Goal: Task Accomplishment & Management: Use online tool/utility

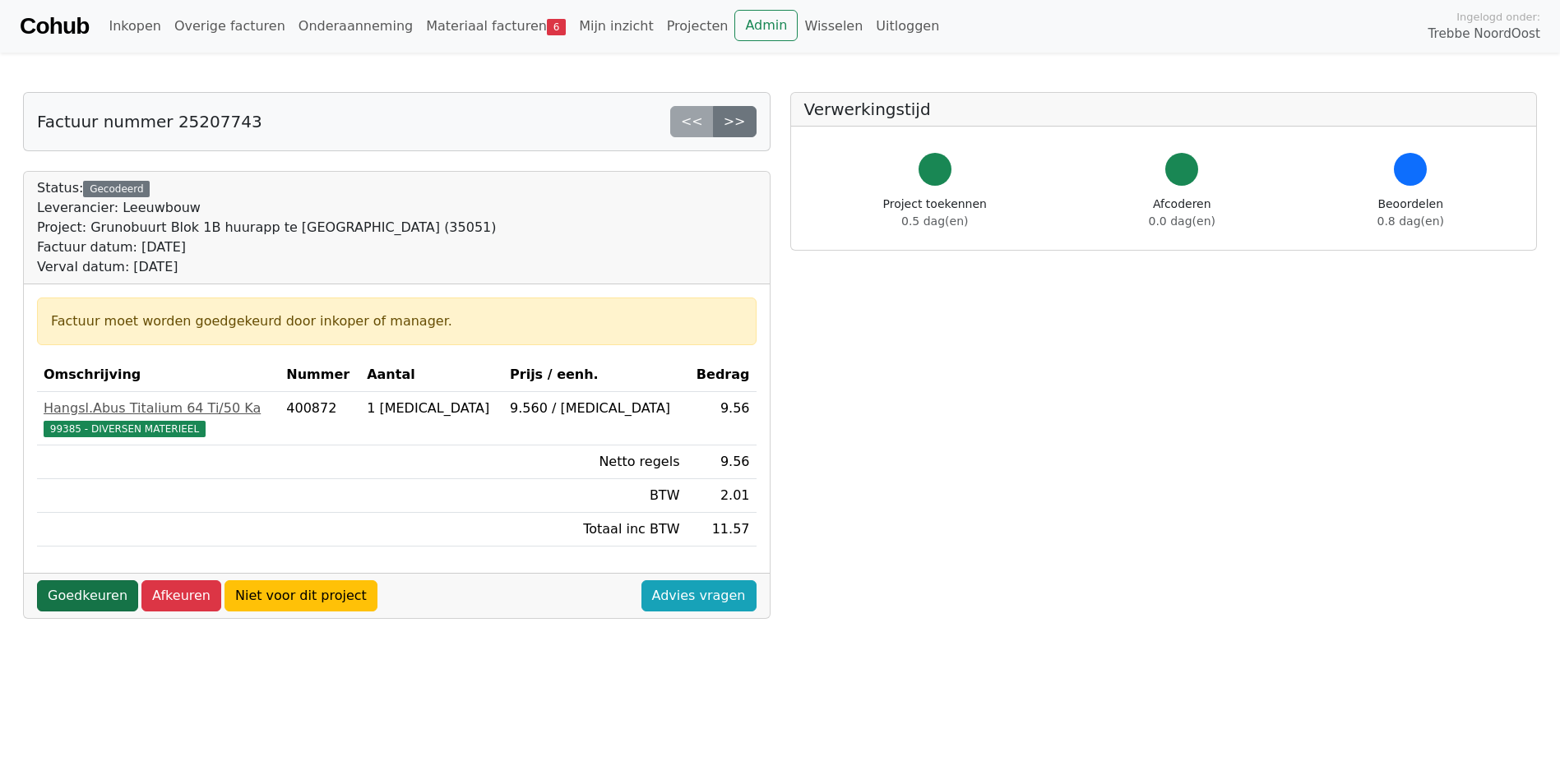
click at [77, 601] on link "Goedkeuren" at bounding box center [87, 596] width 101 height 31
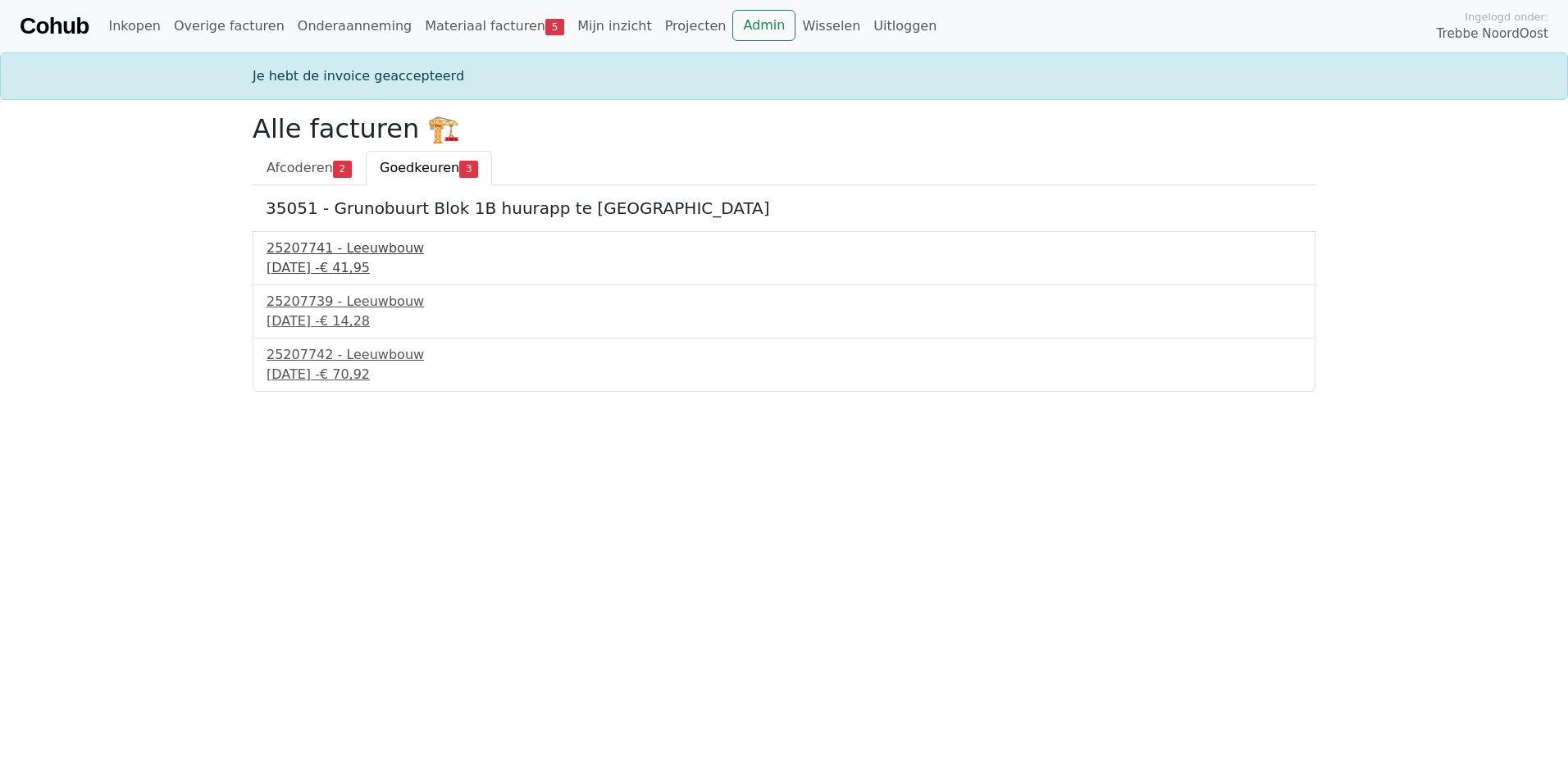
click at [362, 268] on div "1 september 2025 - € 41,95" at bounding box center [784, 268] width 1036 height 20
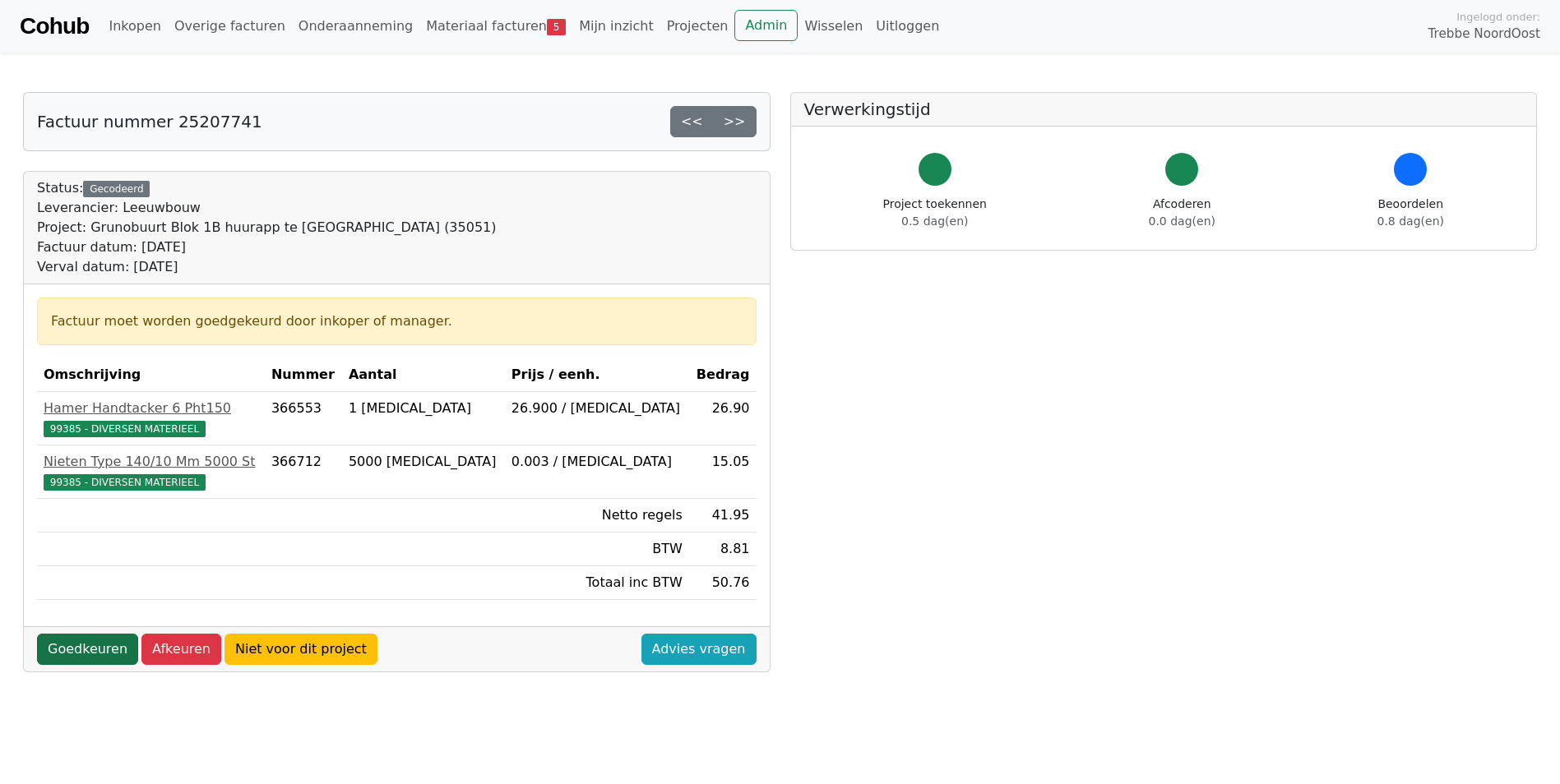
click at [105, 652] on link "Goedkeuren" at bounding box center [87, 649] width 101 height 31
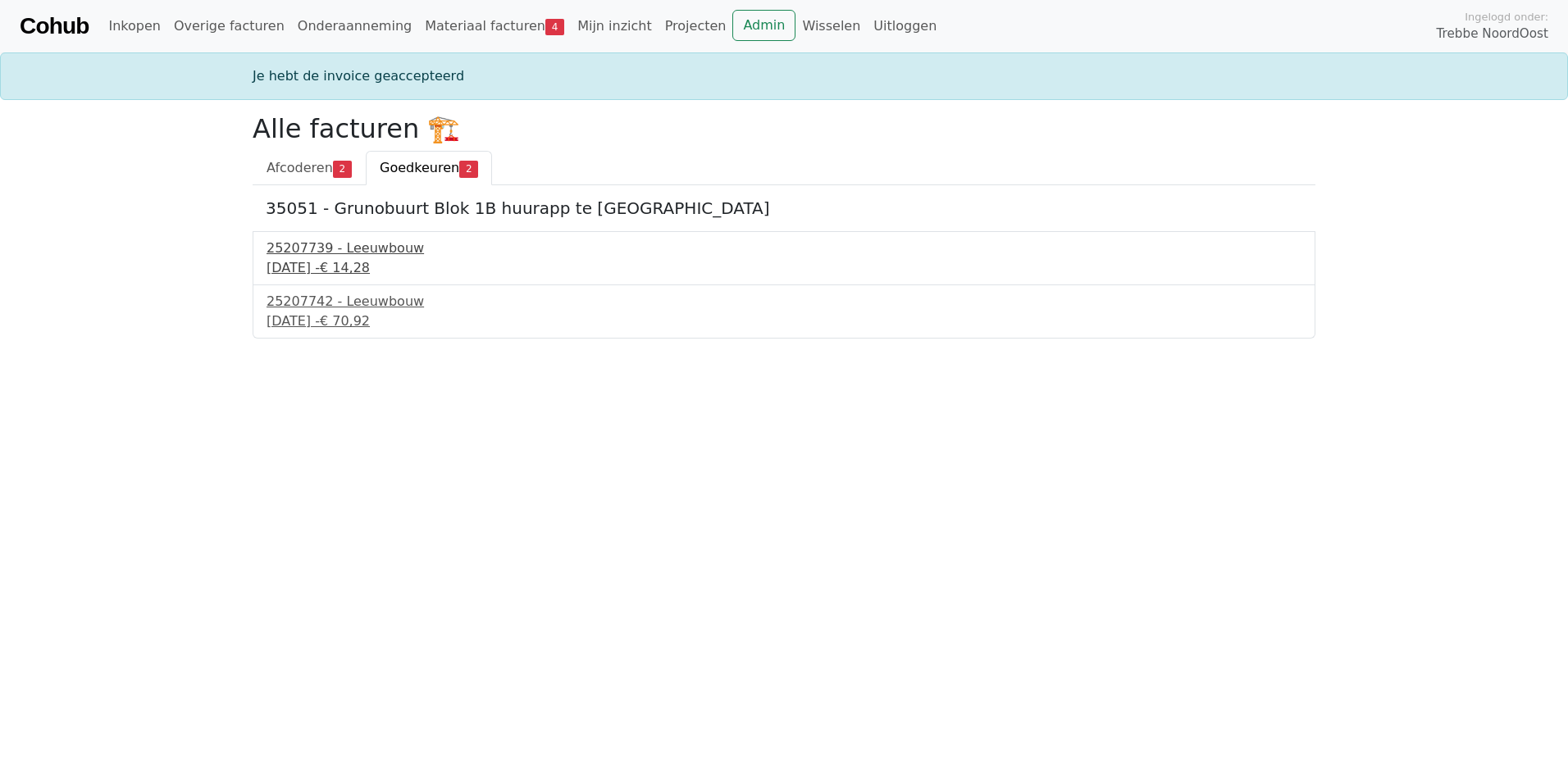
click at [313, 268] on div "[DATE] - € 14,28" at bounding box center [784, 268] width 1036 height 20
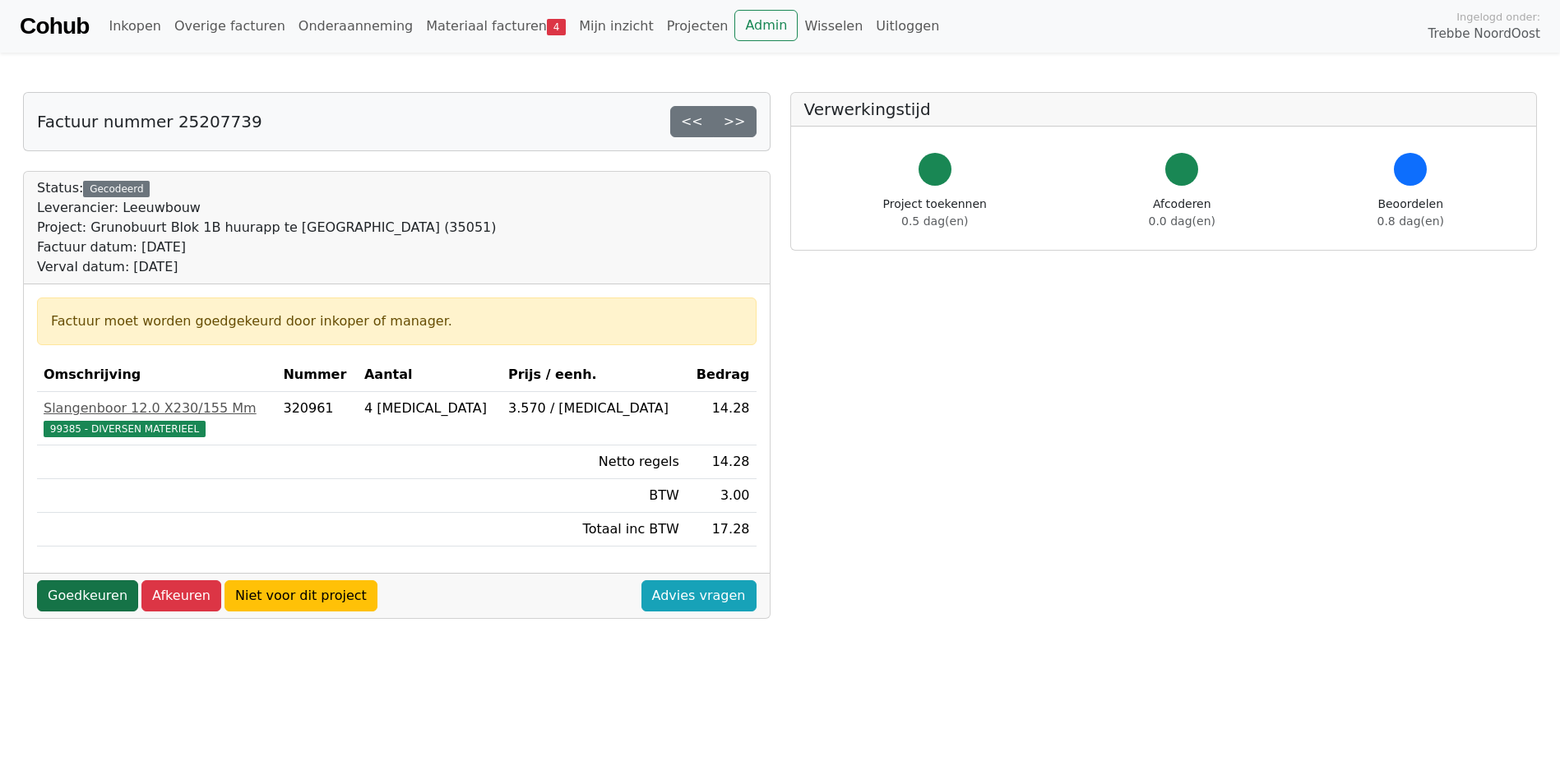
click at [103, 596] on link "Goedkeuren" at bounding box center [87, 596] width 101 height 31
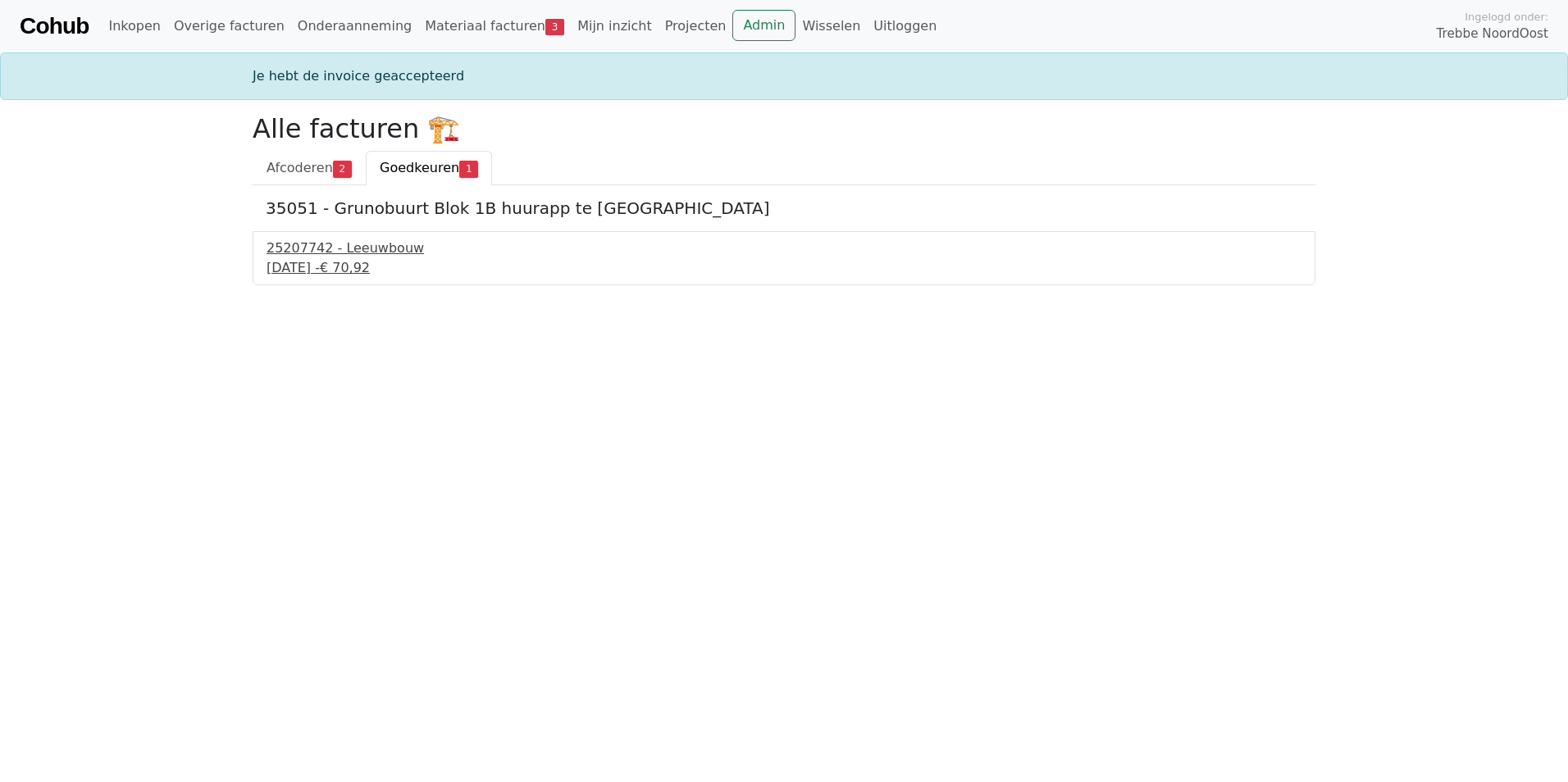
click at [342, 252] on div "25207742 - Leeuwbouw" at bounding box center [784, 248] width 1036 height 20
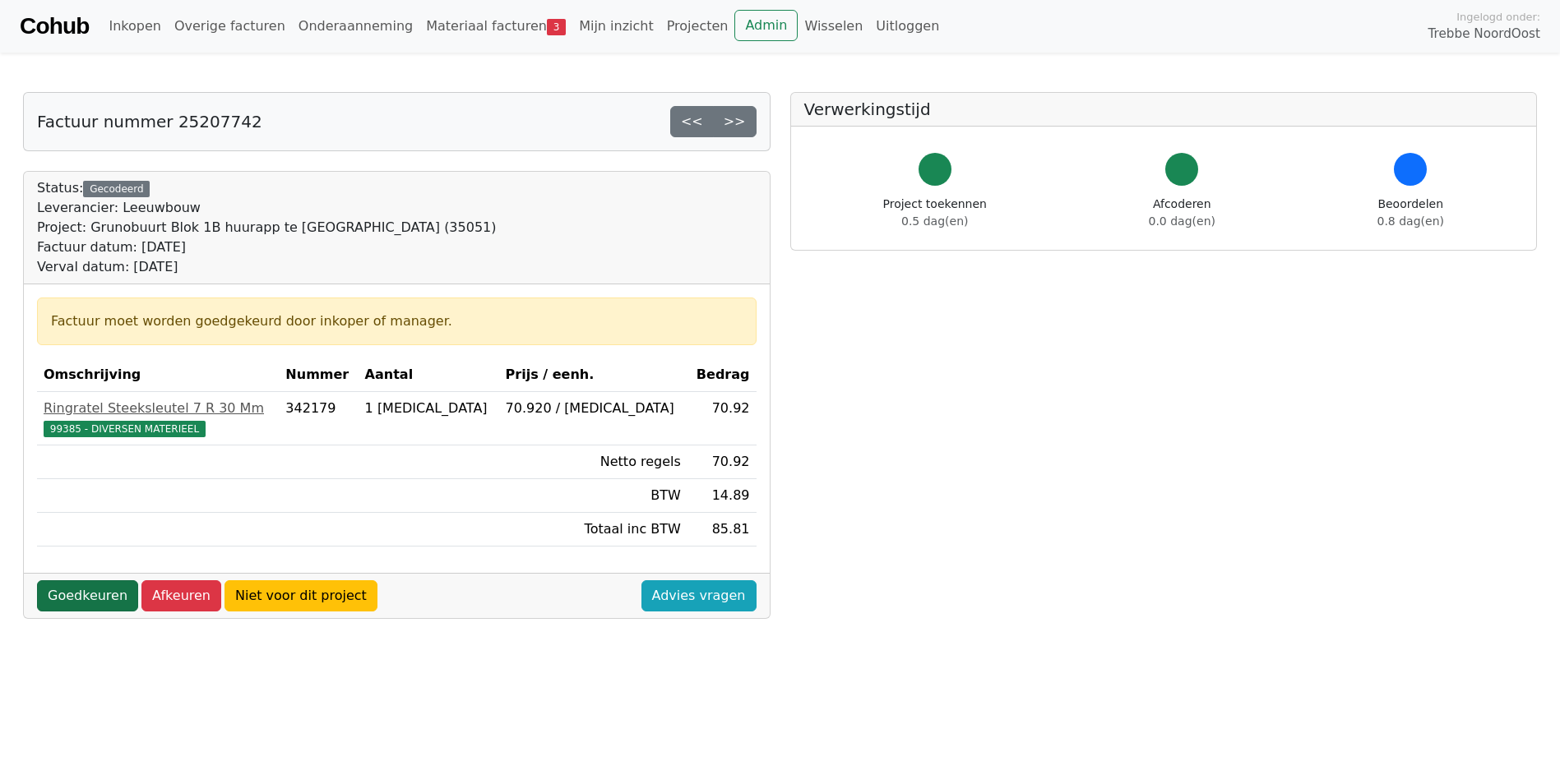
click at [102, 598] on link "Goedkeuren" at bounding box center [87, 596] width 101 height 31
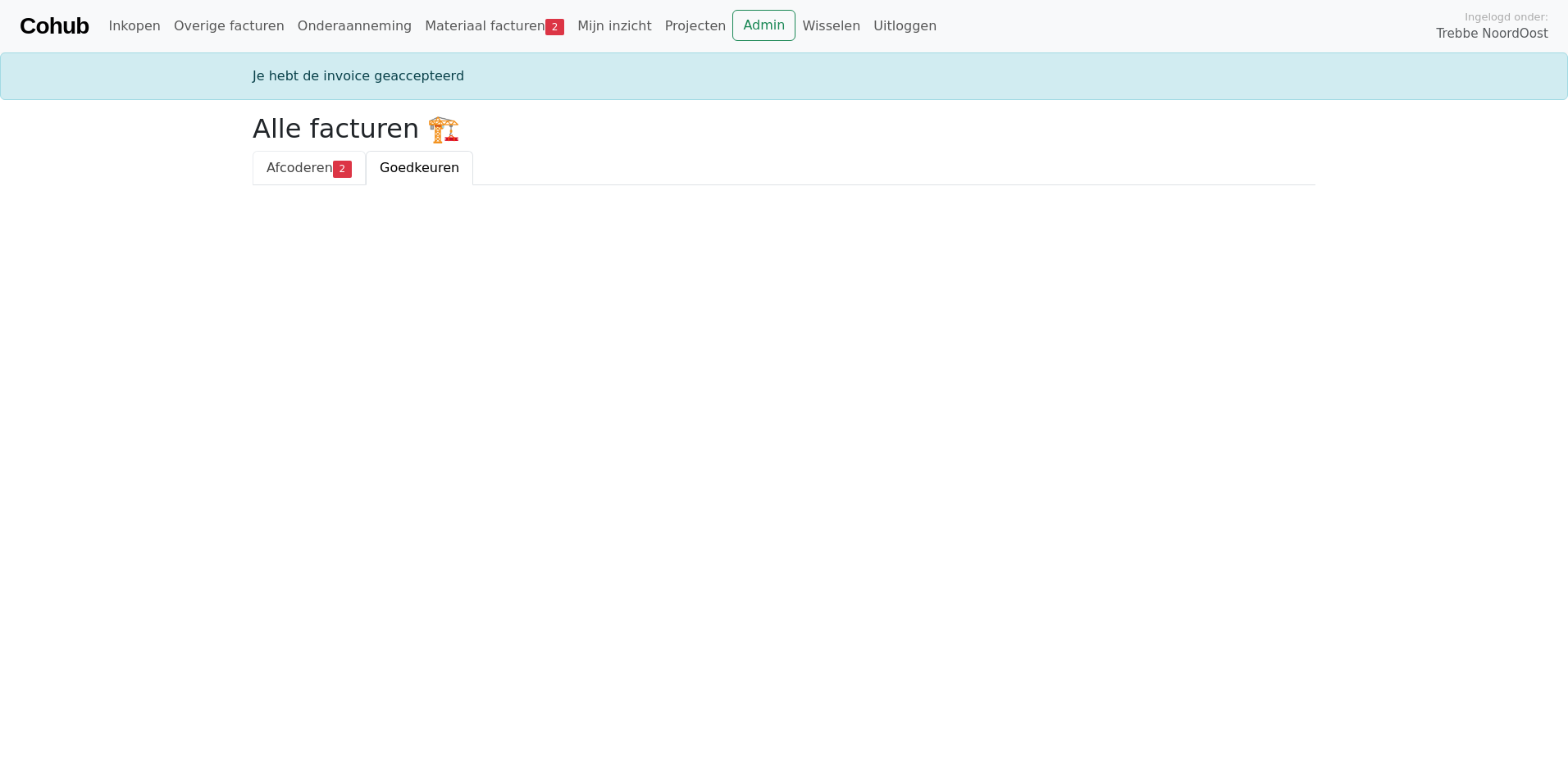
click at [302, 169] on span "Afcoderen" at bounding box center [300, 167] width 67 height 16
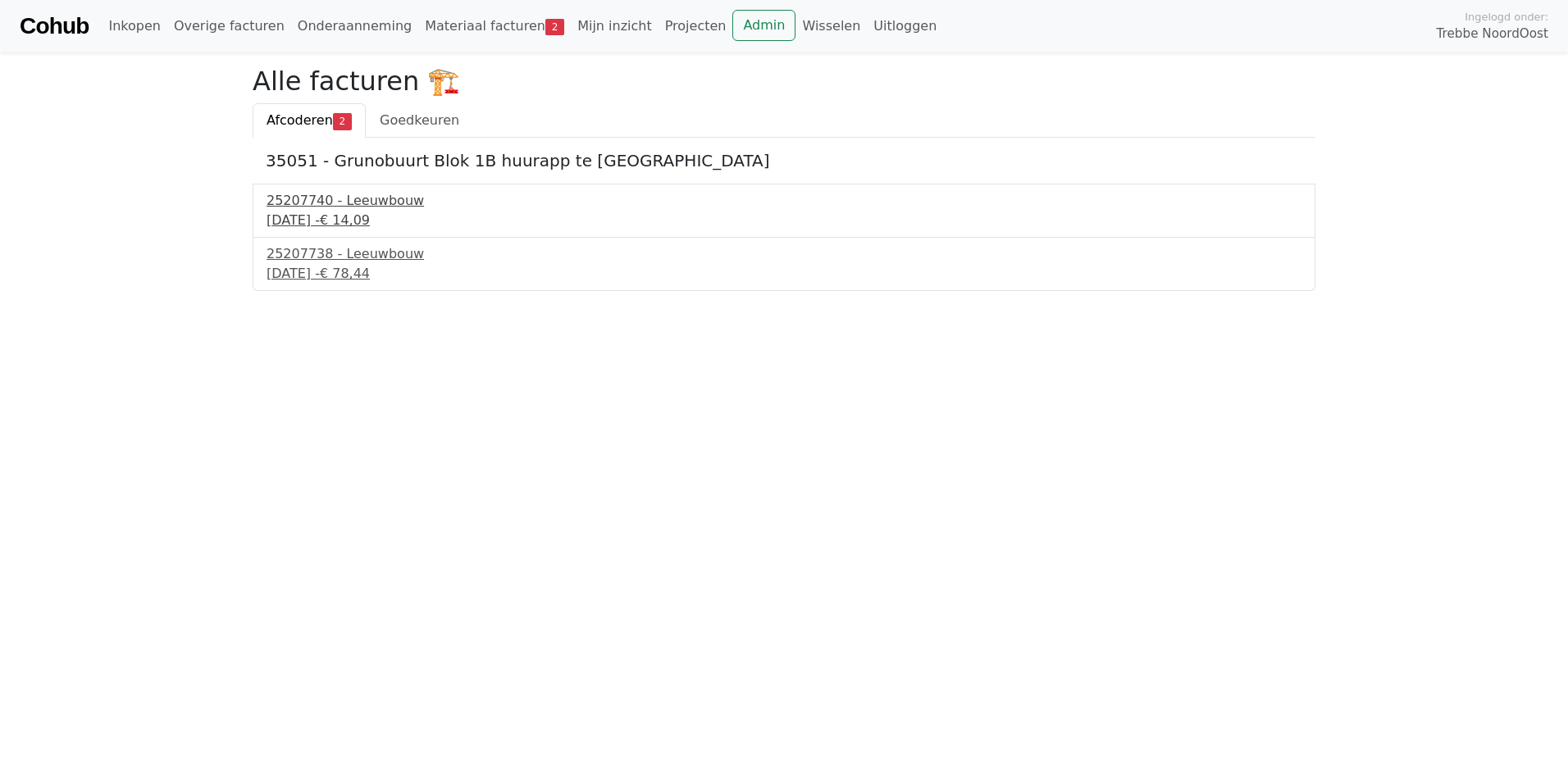
click at [348, 227] on div "1 september 2025 - € 14,09" at bounding box center [784, 221] width 1036 height 20
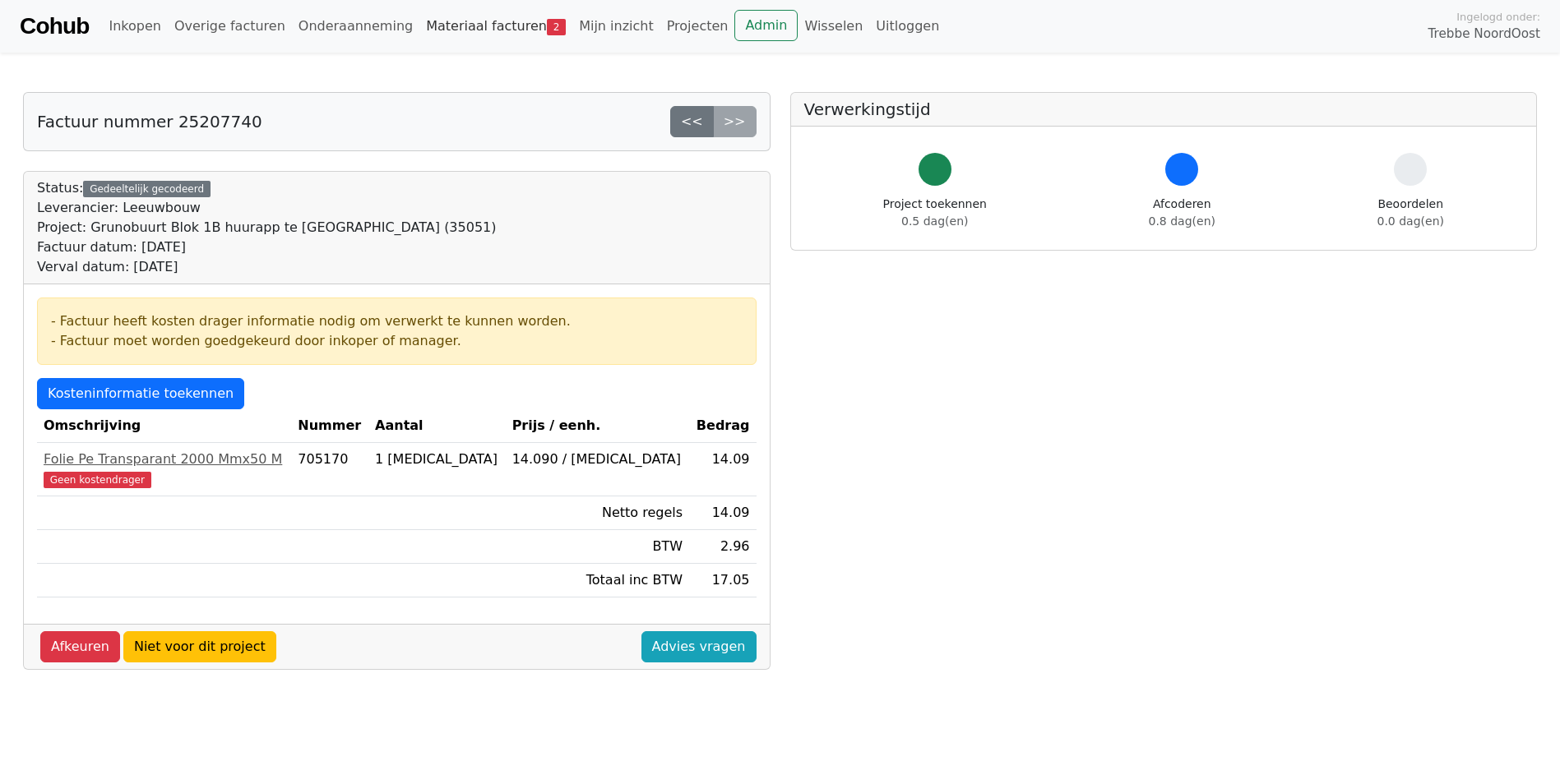
click at [444, 23] on link "Materiaal facturen 2" at bounding box center [496, 25] width 153 height 33
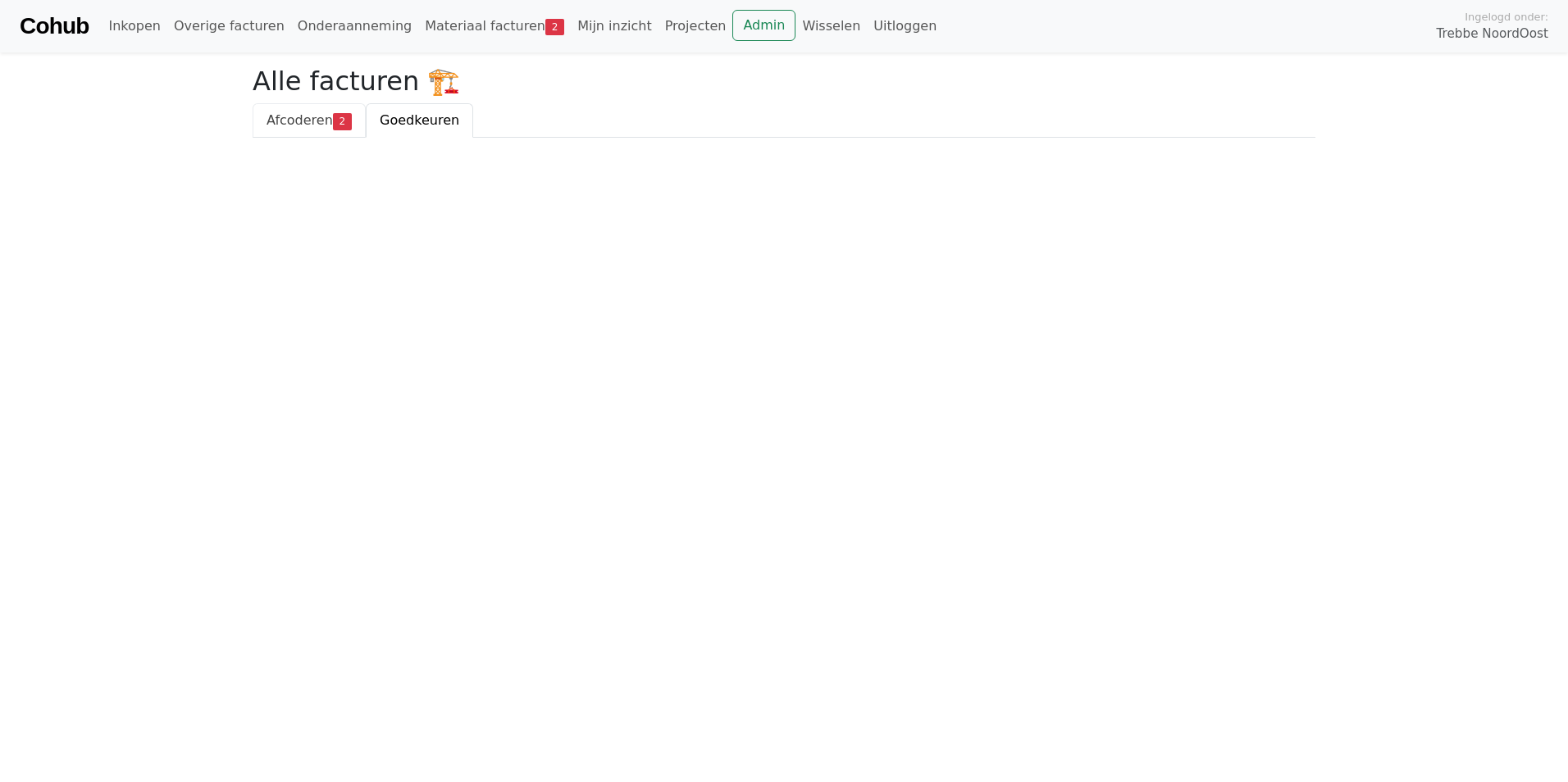
click at [302, 111] on link "Afcoderen 2" at bounding box center [309, 120] width 114 height 35
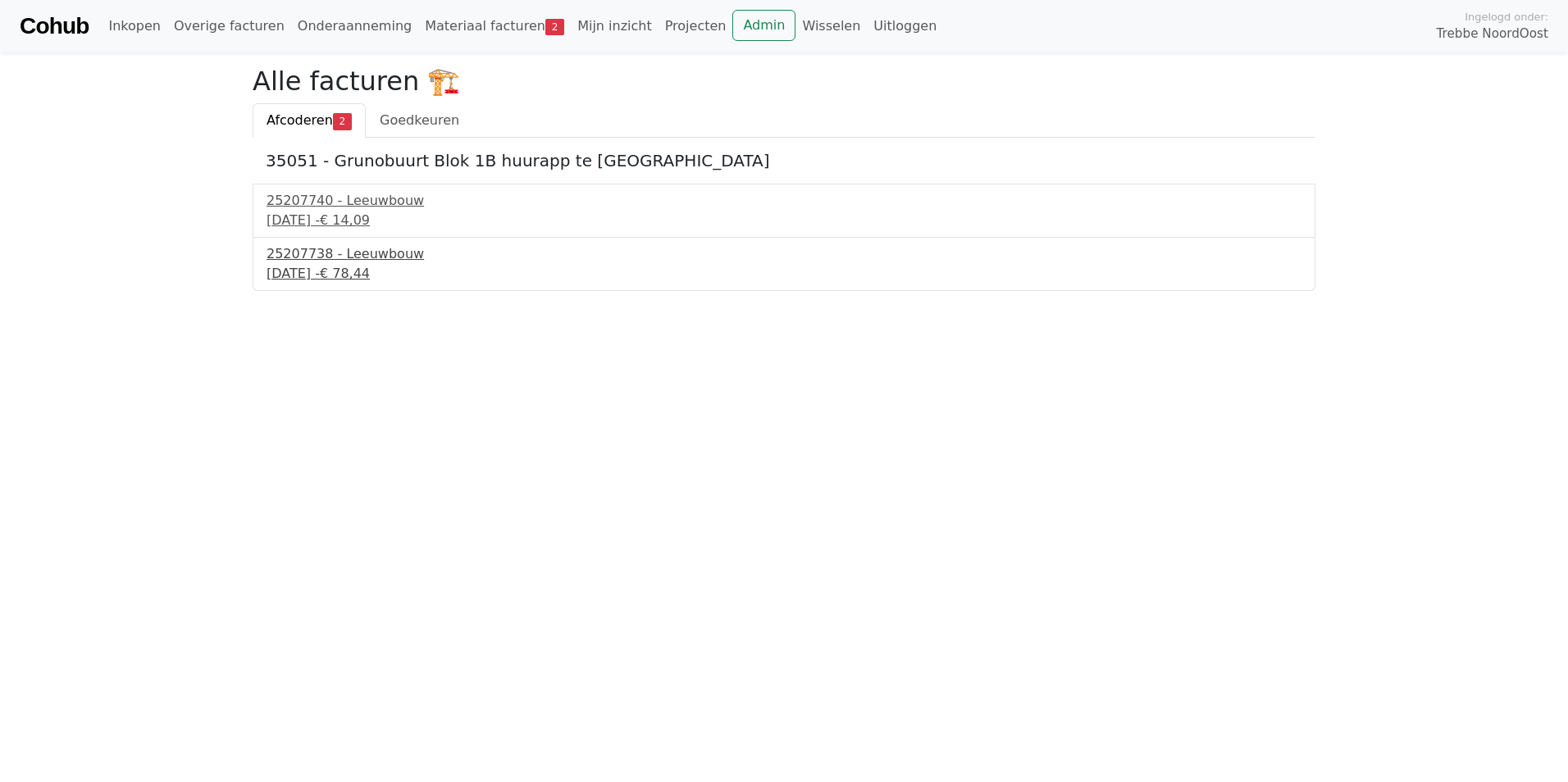
click at [315, 260] on div "25207738 - Leeuwbouw" at bounding box center [784, 253] width 1036 height 20
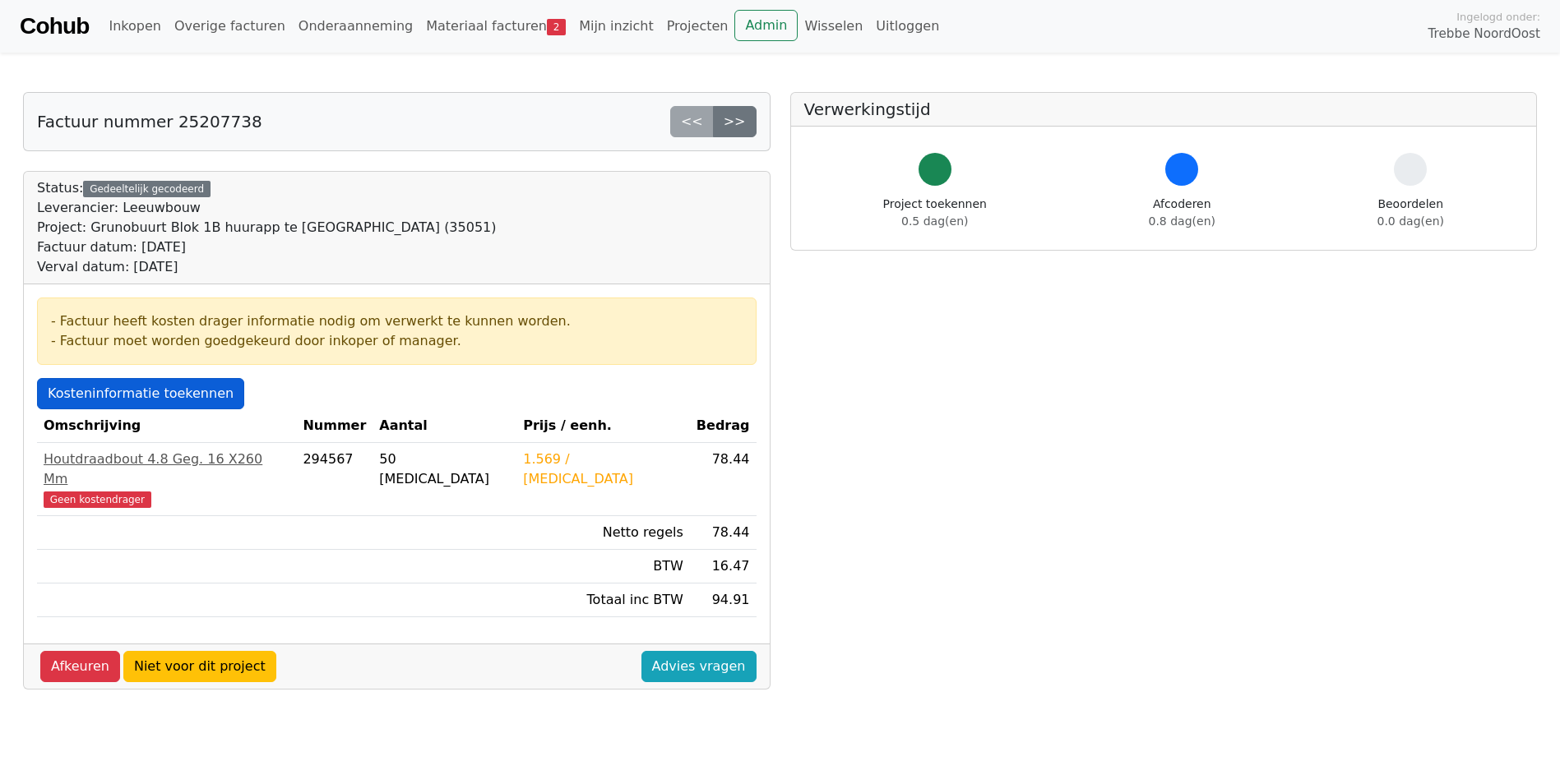
click at [153, 392] on link "Kosteninformatie toekennen" at bounding box center [140, 393] width 207 height 31
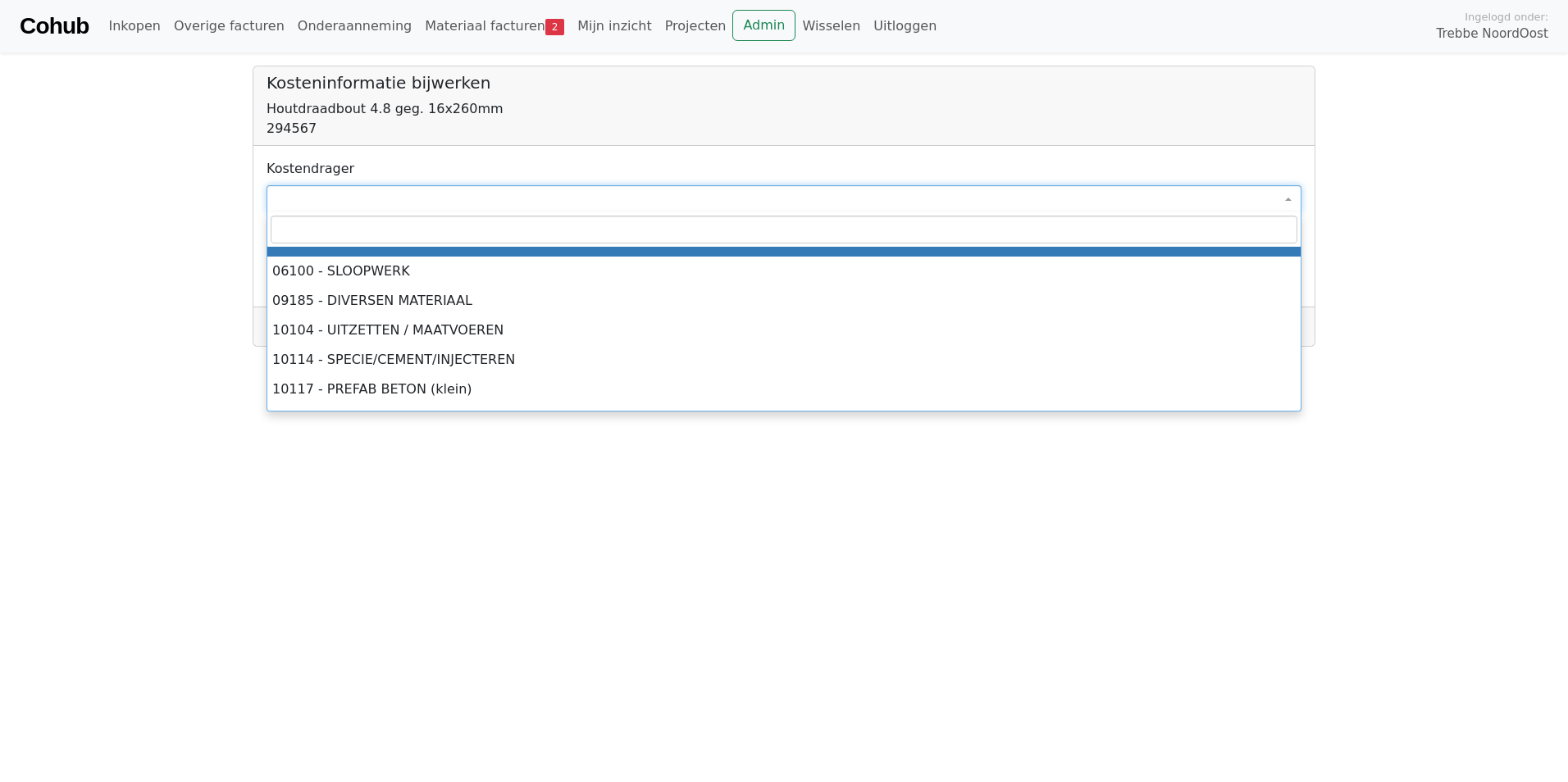
click at [322, 195] on span at bounding box center [784, 199] width 1036 height 28
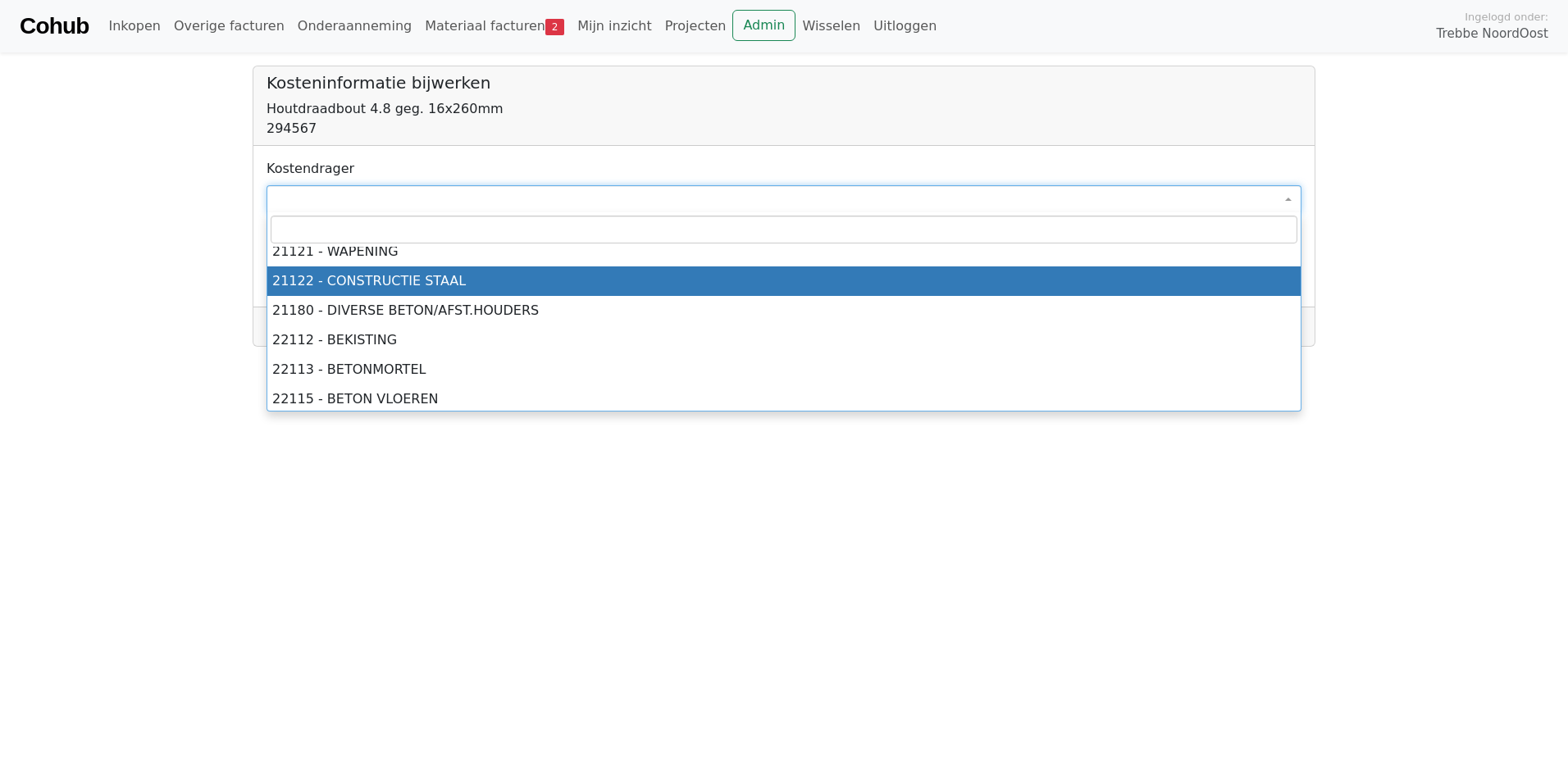
scroll to position [1558, 0]
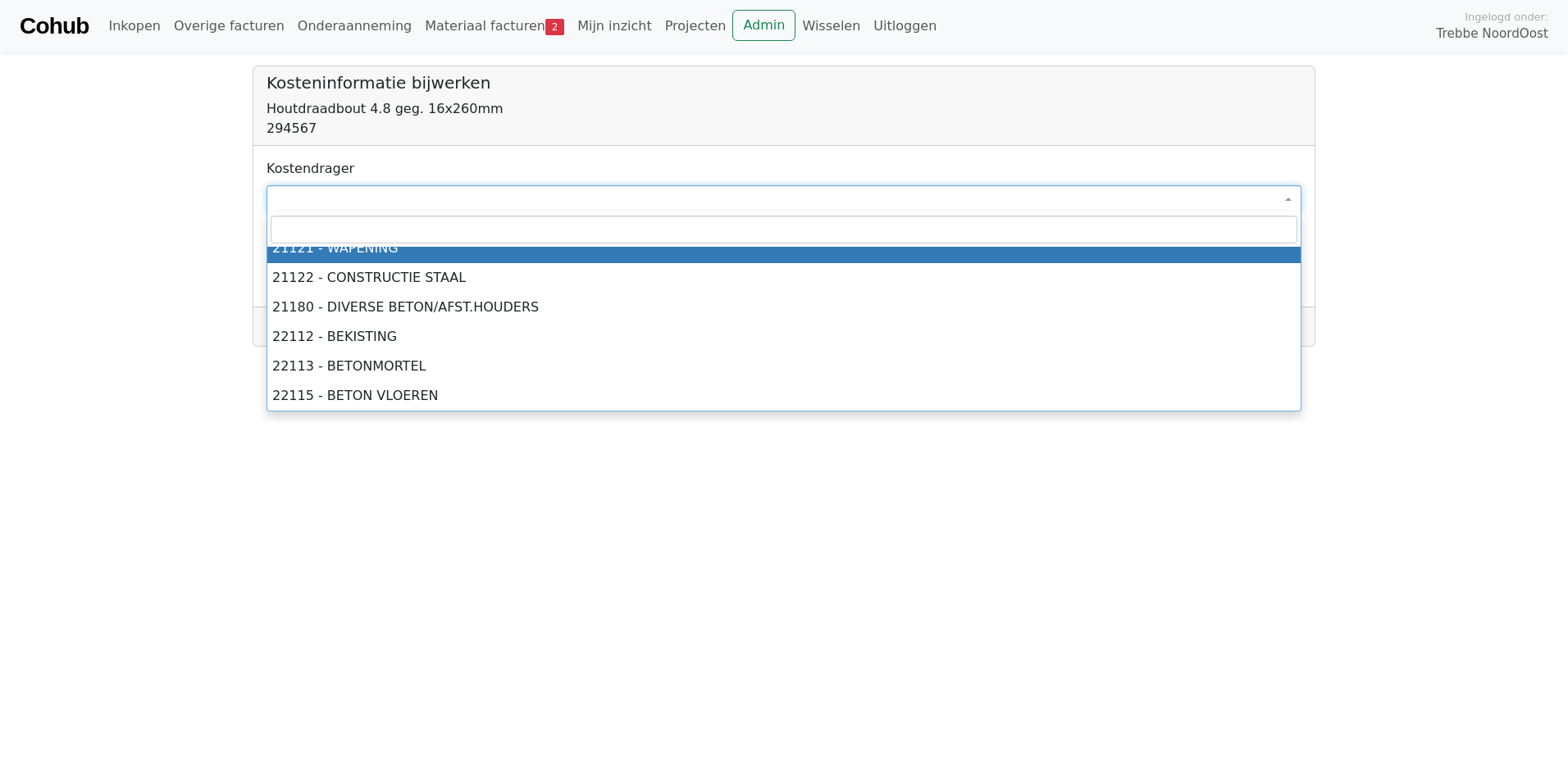
drag, startPoint x: 133, startPoint y: 230, endPoint x: 198, endPoint y: 109, distance: 137.4
click at [133, 230] on body "**********" at bounding box center [784, 174] width 1568 height 347
